Goal: Task Accomplishment & Management: Use online tool/utility

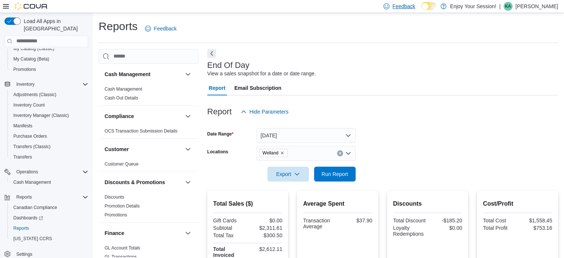
scroll to position [408, 0]
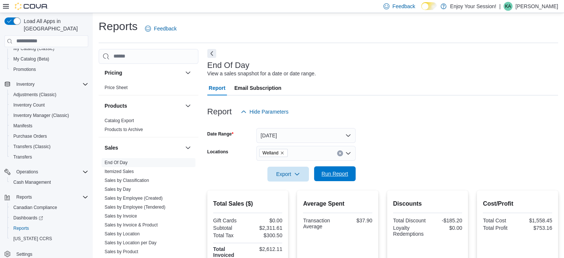
click at [323, 176] on span "Run Report" at bounding box center [334, 173] width 27 height 7
click at [154, 206] on link "Sales by Employee (Tendered)" at bounding box center [135, 206] width 61 height 5
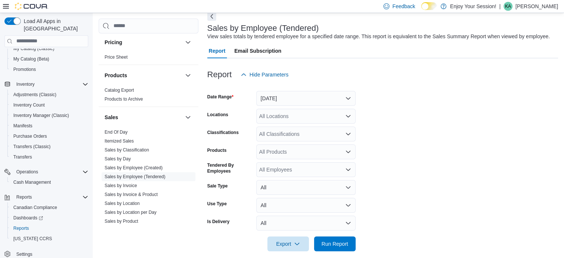
scroll to position [45, 0]
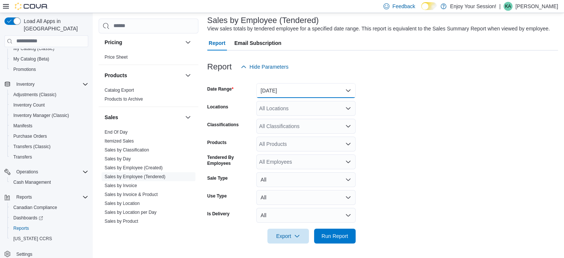
click at [282, 93] on button "[DATE]" at bounding box center [305, 90] width 99 height 15
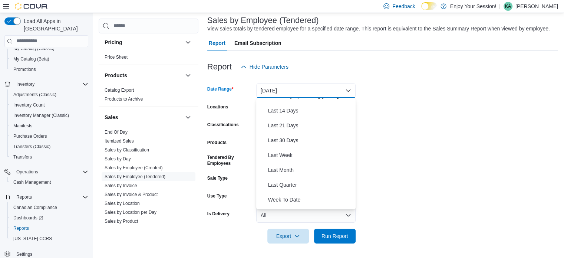
scroll to position [111, 0]
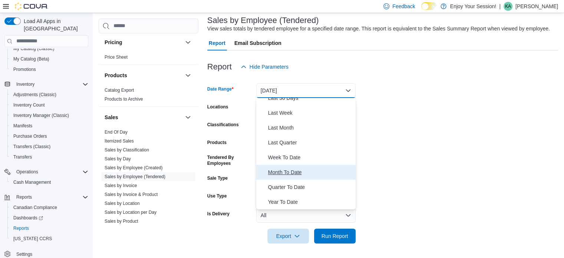
click at [280, 171] on span "Month To Date" at bounding box center [310, 172] width 85 height 9
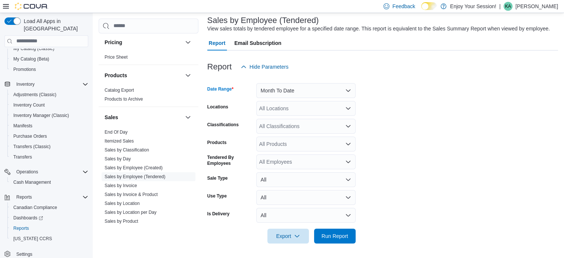
click at [290, 110] on div "All Locations" at bounding box center [305, 108] width 99 height 15
type input "*******"
click at [290, 119] on span "Welland" at bounding box center [281, 120] width 19 height 7
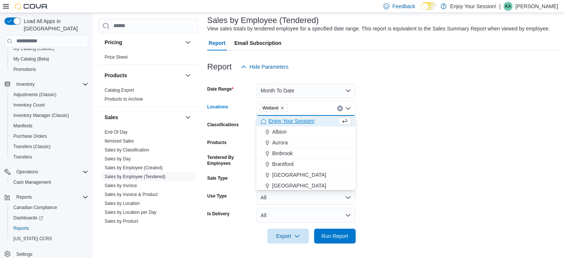
drag, startPoint x: 464, startPoint y: 165, endPoint x: 448, endPoint y: 161, distance: 16.4
click at [461, 164] on form "Date Range Month To Date Locations [GEOGRAPHIC_DATA] Combo box. Selected. [GEOG…" at bounding box center [382, 158] width 351 height 169
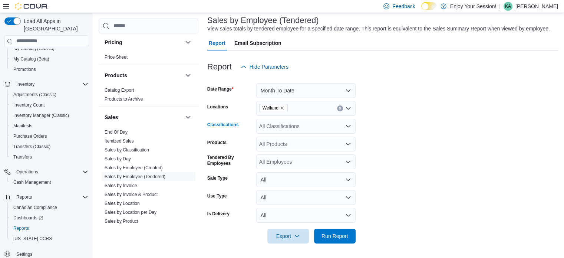
click at [277, 127] on div "All Classifications" at bounding box center [305, 126] width 99 height 15
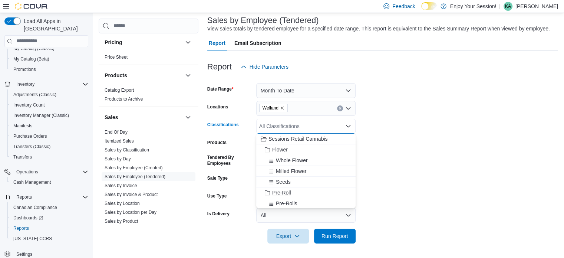
click at [285, 195] on span "Pre-Roll" at bounding box center [281, 192] width 19 height 7
click at [303, 191] on div "Pre-Rolls" at bounding box center [299, 192] width 76 height 7
click at [301, 191] on span "Infused Pre-Rolls" at bounding box center [296, 192] width 40 height 7
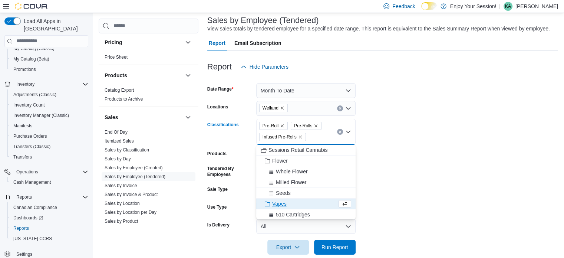
click at [454, 167] on form "Date Range Month To Date Locations Welland Classifications Pre-Roll Pre-Rolls I…" at bounding box center [382, 164] width 351 height 180
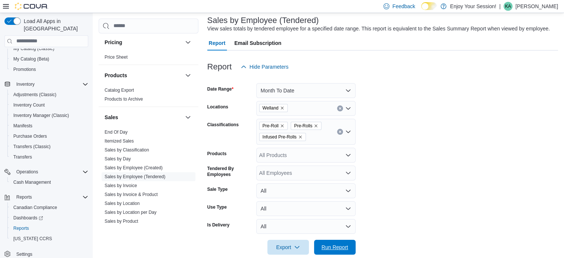
click at [330, 244] on span "Run Report" at bounding box center [334, 246] width 27 height 7
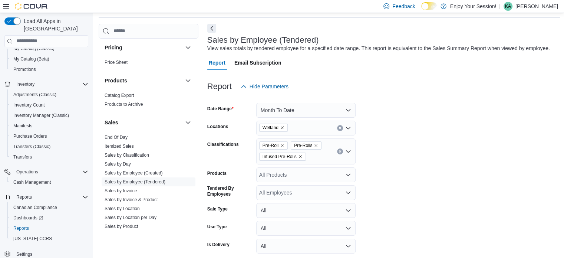
scroll to position [37, 0]
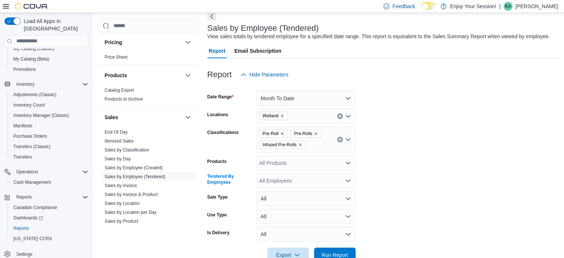
click at [293, 182] on div "All Employees" at bounding box center [305, 180] width 99 height 15
type input "***"
click at [290, 164] on span "Shy-[PERSON_NAME]" at bounding box center [306, 166] width 90 height 7
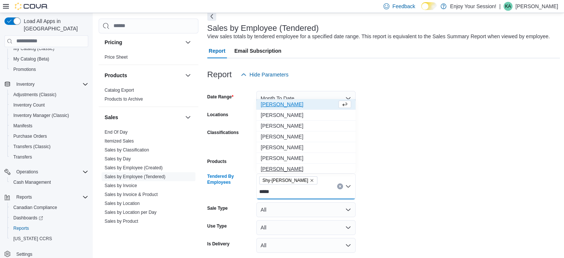
type input "*****"
click at [279, 165] on span "[PERSON_NAME]" at bounding box center [306, 168] width 90 height 7
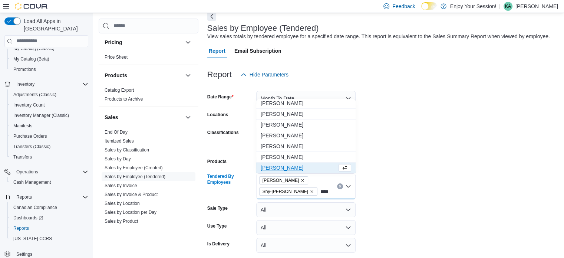
scroll to position [0, 0]
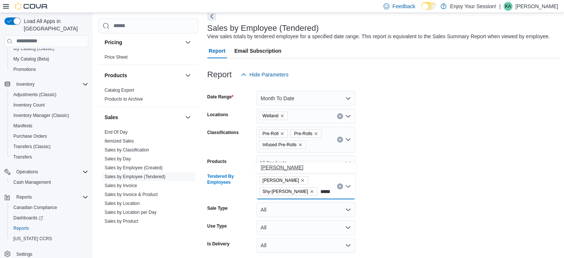
type input "*****"
click at [306, 166] on span "[PERSON_NAME]" at bounding box center [306, 166] width 90 height 7
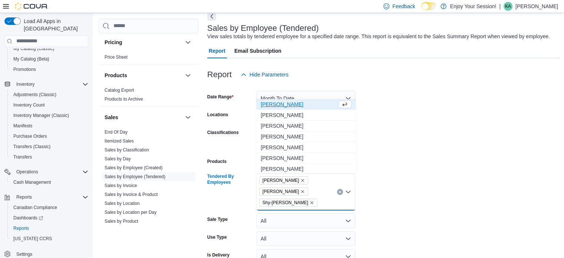
click at [516, 162] on form "Date Range Month To Date Locations Welland Classifications Pre-Roll Pre-Rolls I…" at bounding box center [383, 183] width 353 height 202
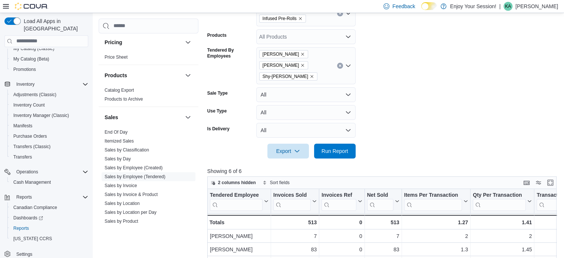
scroll to position [294, 0]
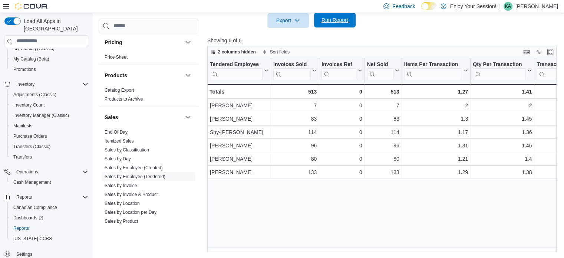
click at [338, 15] on span "Run Report" at bounding box center [334, 20] width 33 height 15
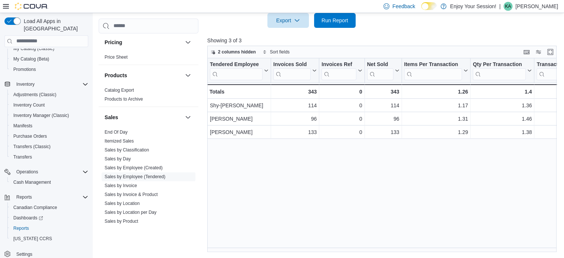
scroll to position [145, 0]
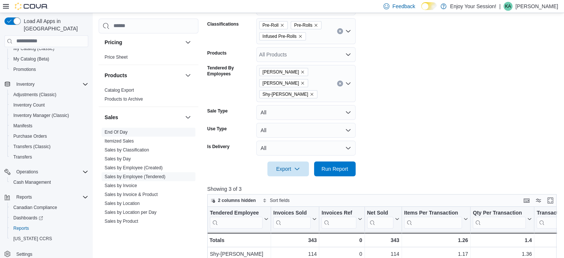
click at [124, 130] on link "End Of Day" at bounding box center [116, 131] width 23 height 5
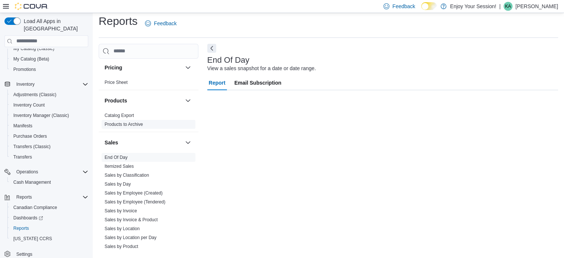
scroll to position [5, 0]
